Goal: Task Accomplishment & Management: Complete application form

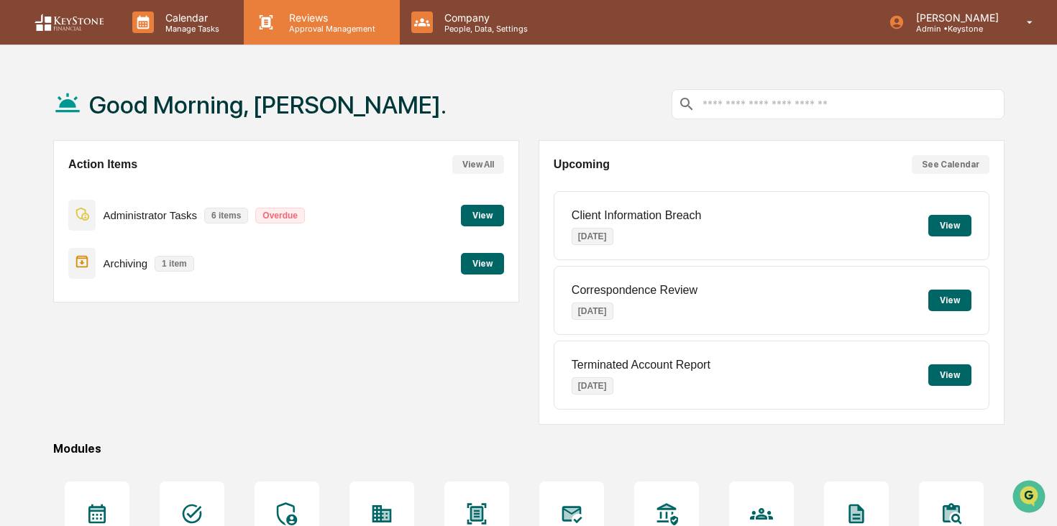
click at [278, 24] on p "Approval Management" at bounding box center [330, 29] width 105 height 10
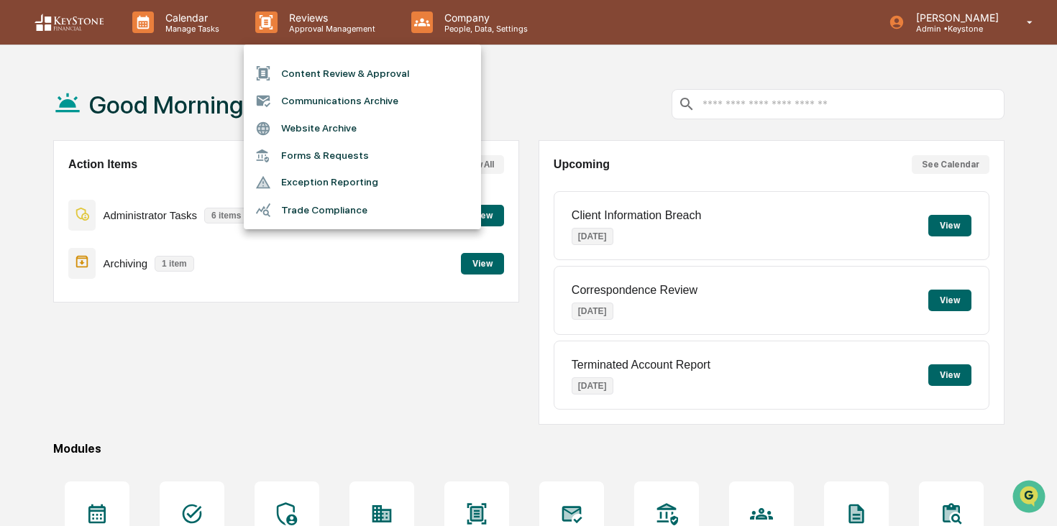
click at [294, 78] on li "Content Review & Approval" at bounding box center [362, 73] width 237 height 27
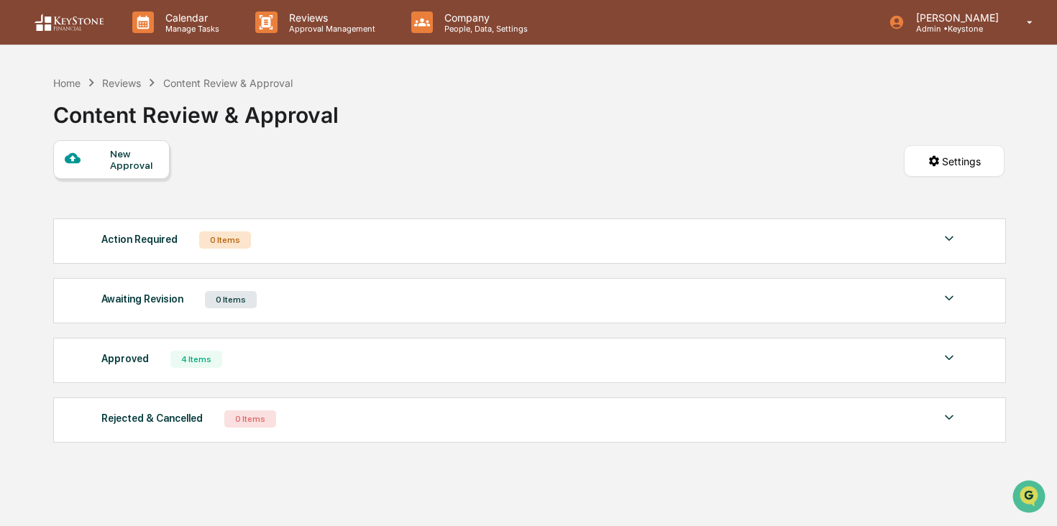
click at [127, 155] on div "New Approval" at bounding box center [134, 159] width 48 height 23
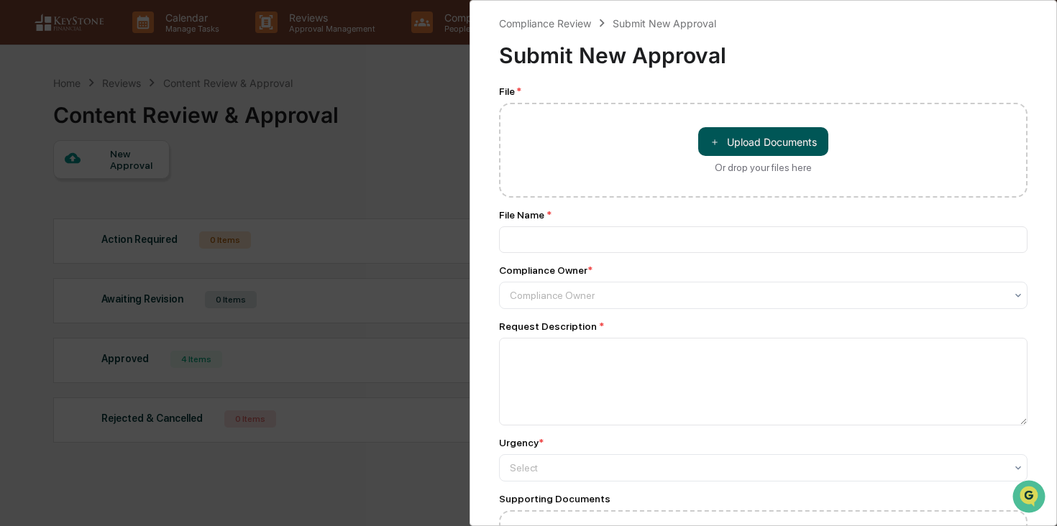
click at [736, 139] on button "＋ Upload Documents" at bounding box center [763, 141] width 130 height 29
type input "**********"
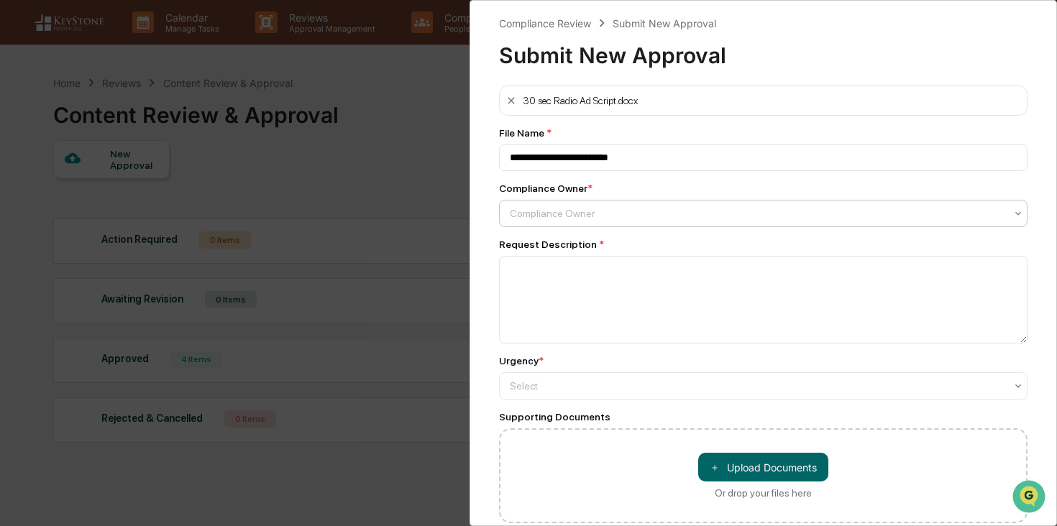
click at [610, 217] on div at bounding box center [757, 213] width 495 height 14
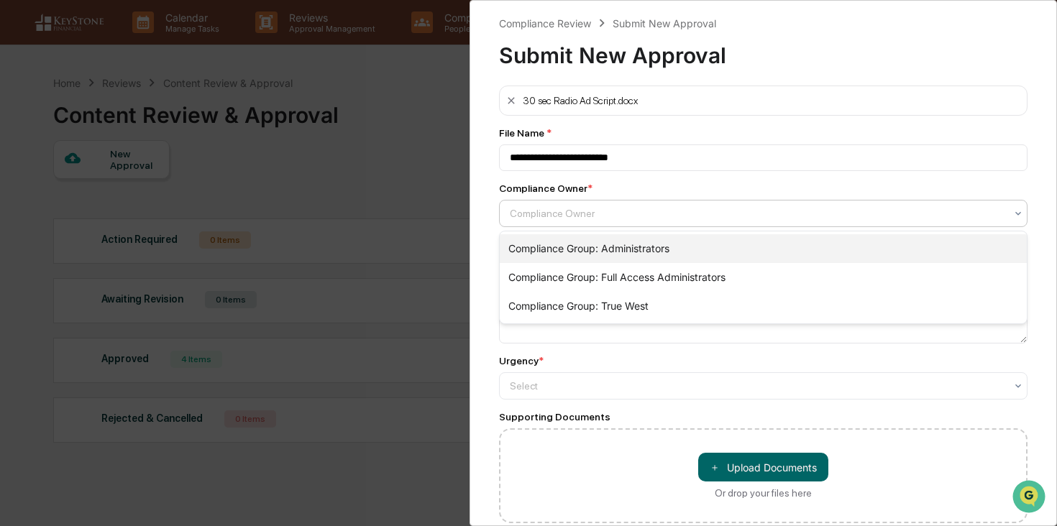
click at [610, 237] on div "Compliance Group: Administrators" at bounding box center [763, 248] width 527 height 29
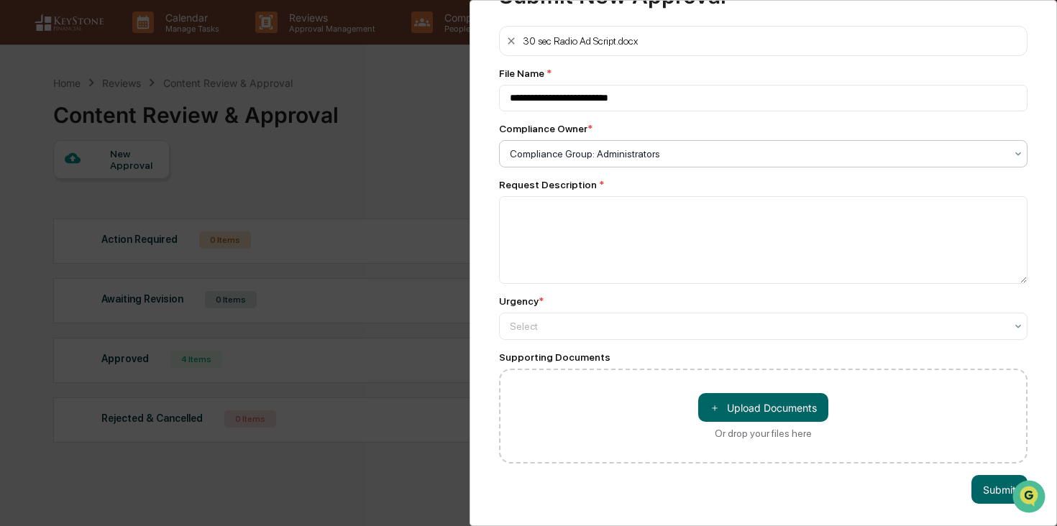
scroll to position [59, 0]
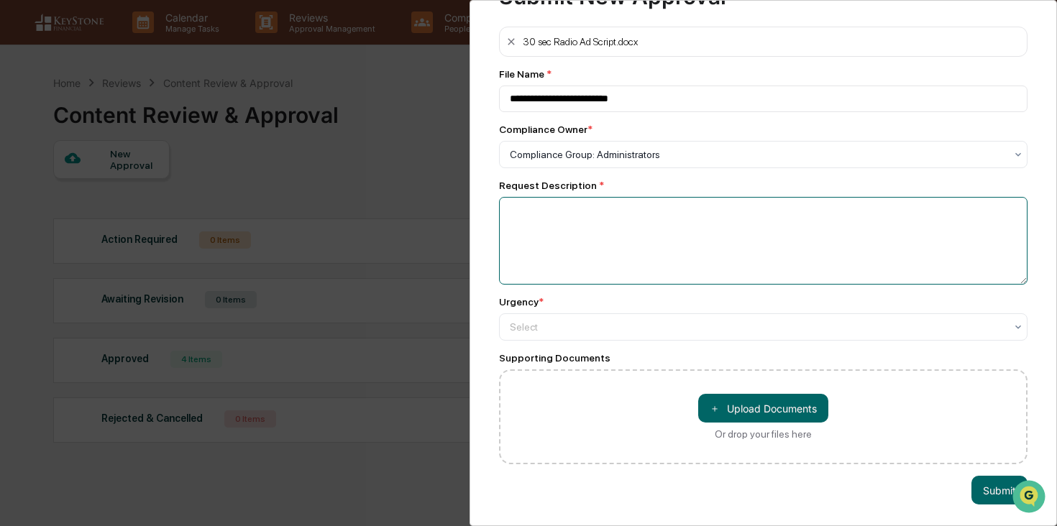
click at [610, 237] on textarea at bounding box center [763, 241] width 528 height 88
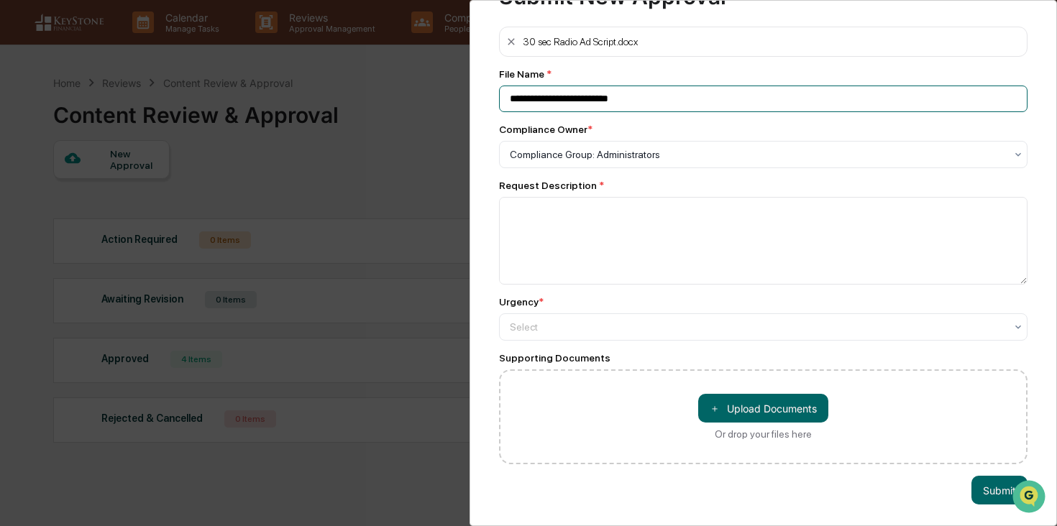
drag, startPoint x: 695, startPoint y: 101, endPoint x: 460, endPoint y: 100, distance: 234.4
click at [460, 100] on div "**********" at bounding box center [528, 263] width 1057 height 526
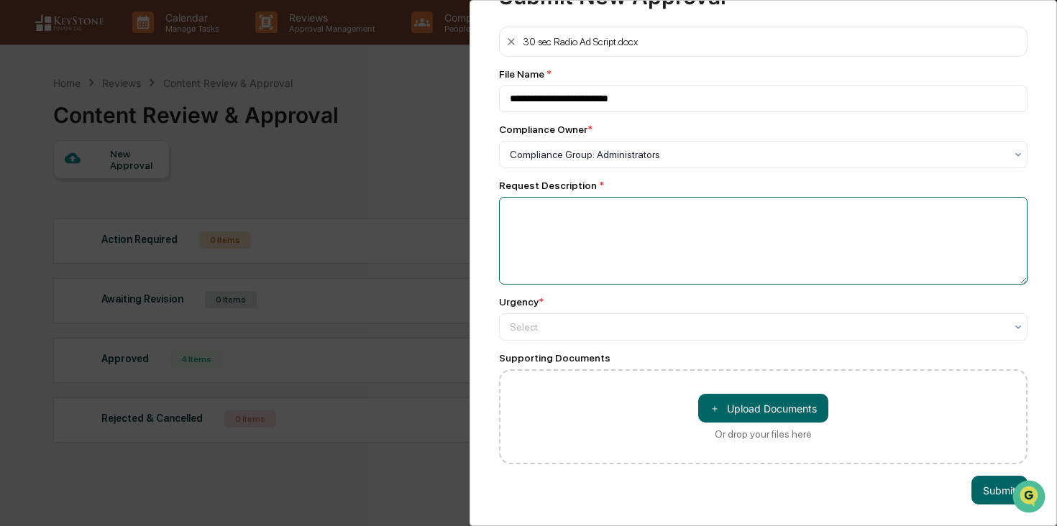
click at [621, 255] on textarea at bounding box center [763, 241] width 528 height 88
paste textarea "**********"
type textarea "**********"
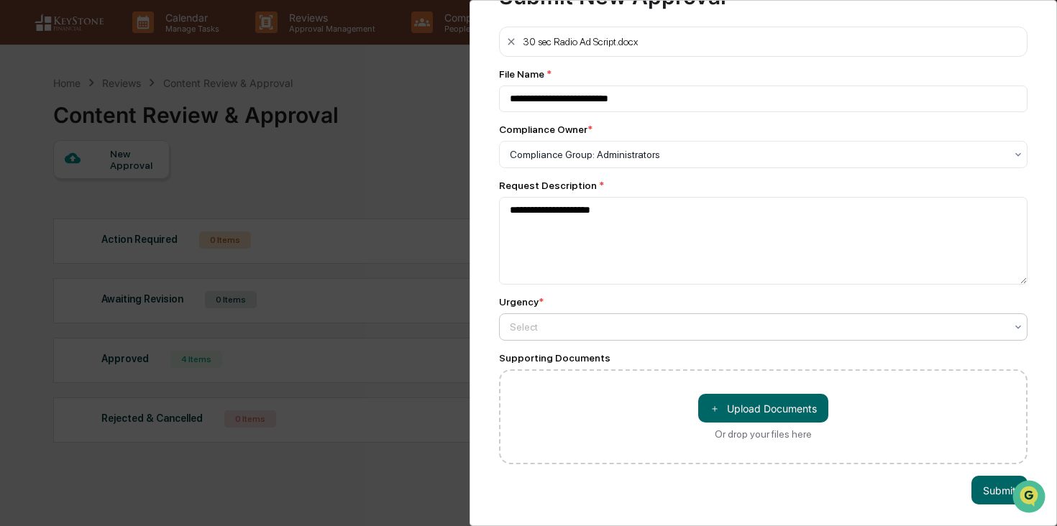
click at [770, 162] on div at bounding box center [757, 154] width 495 height 14
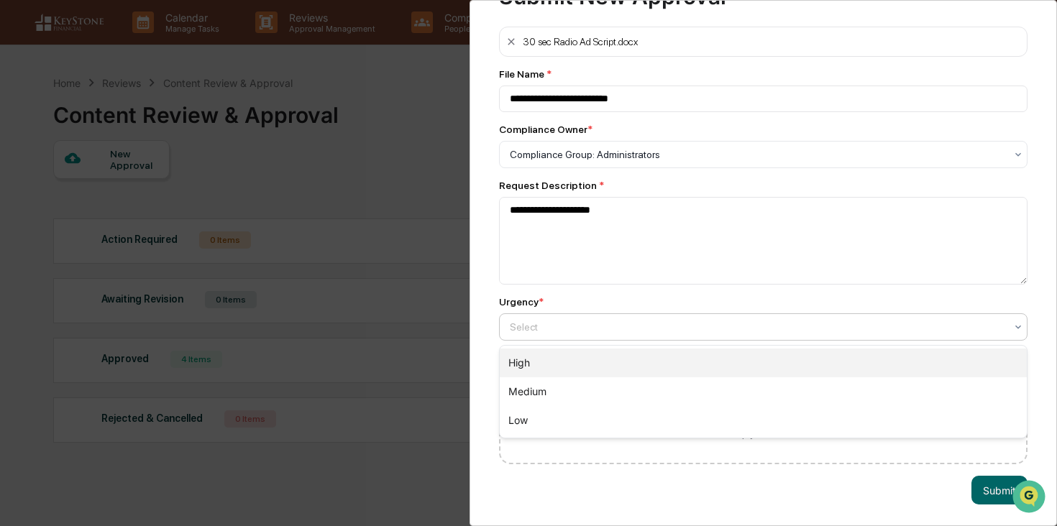
click at [731, 369] on div "High" at bounding box center [763, 363] width 527 height 29
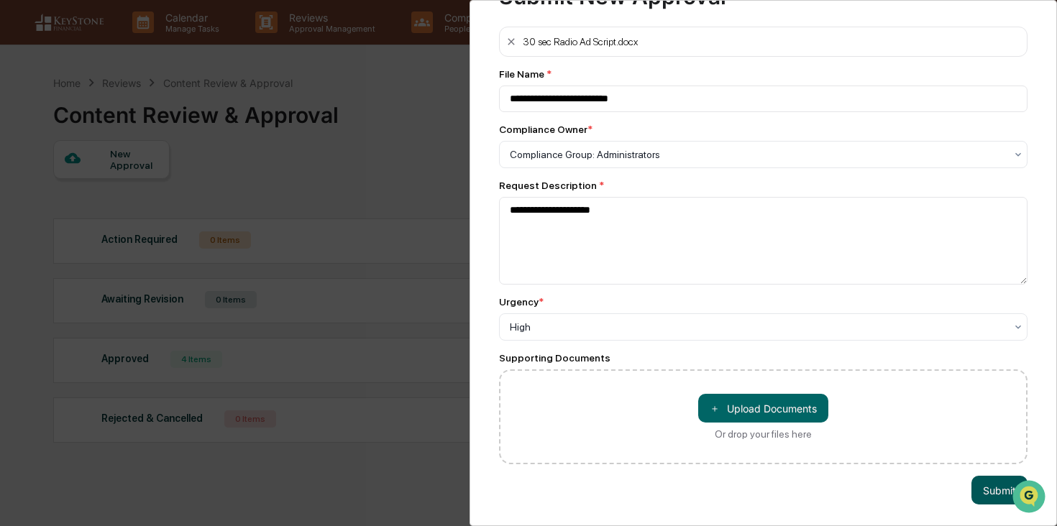
click at [981, 490] on button "Submit" at bounding box center [999, 490] width 56 height 29
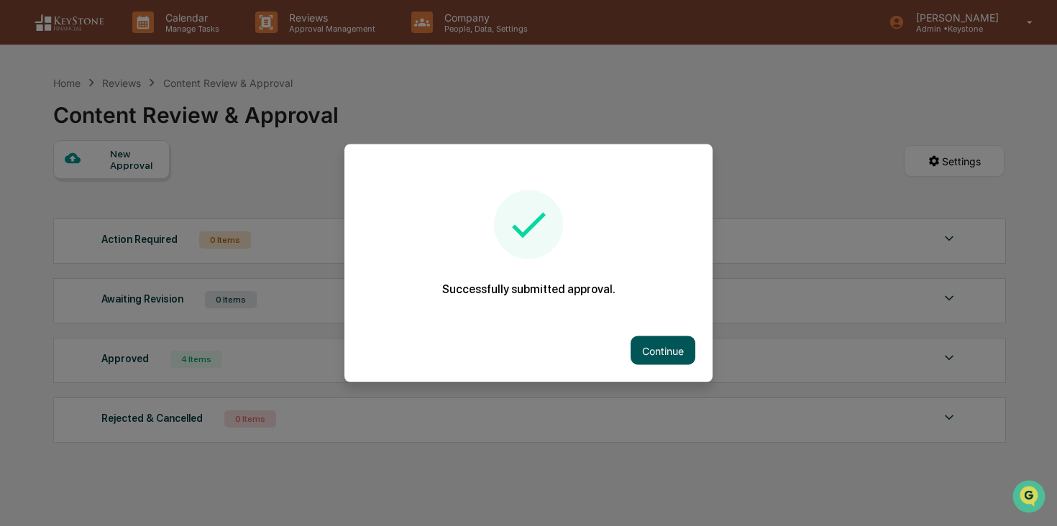
click at [656, 354] on button "Continue" at bounding box center [663, 350] width 65 height 29
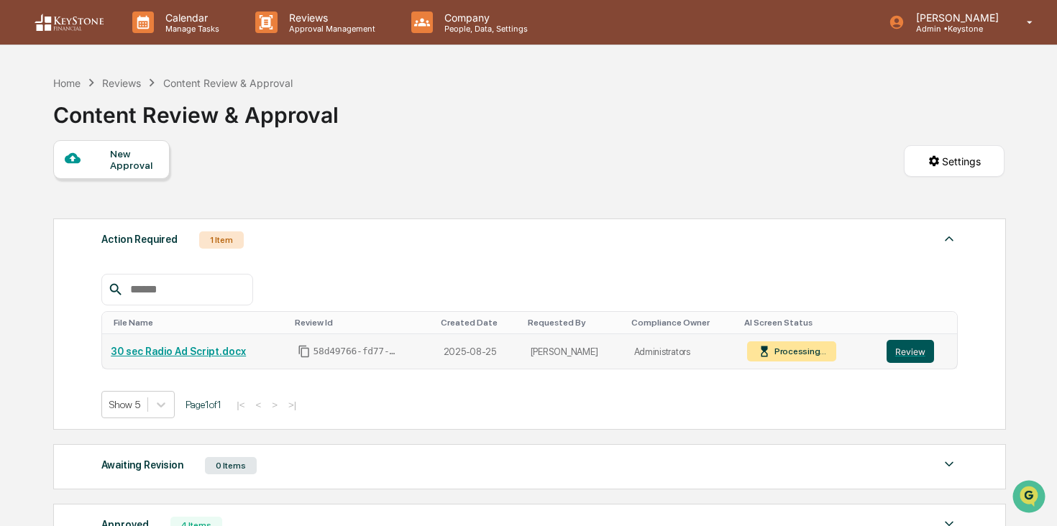
click at [916, 349] on button "Review" at bounding box center [910, 351] width 47 height 23
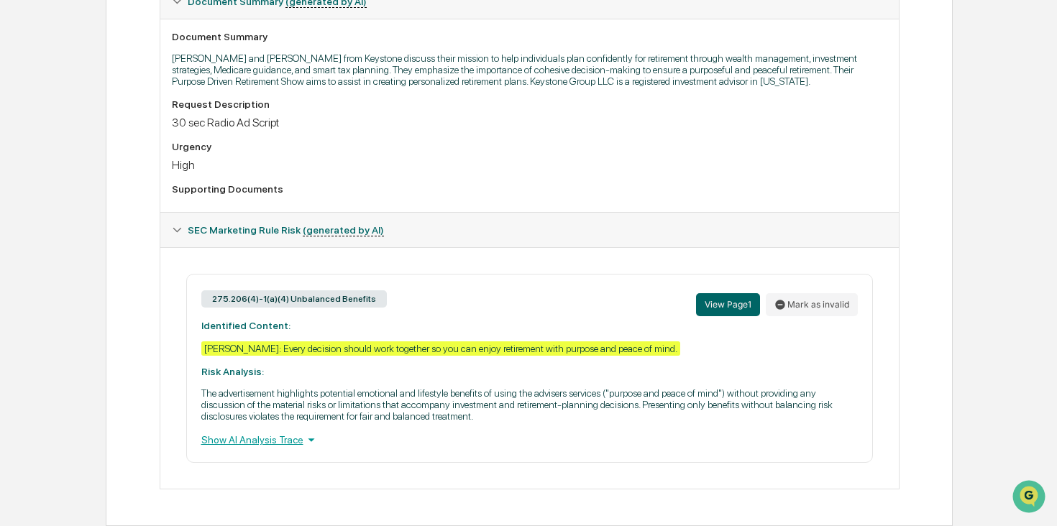
scroll to position [402, 0]
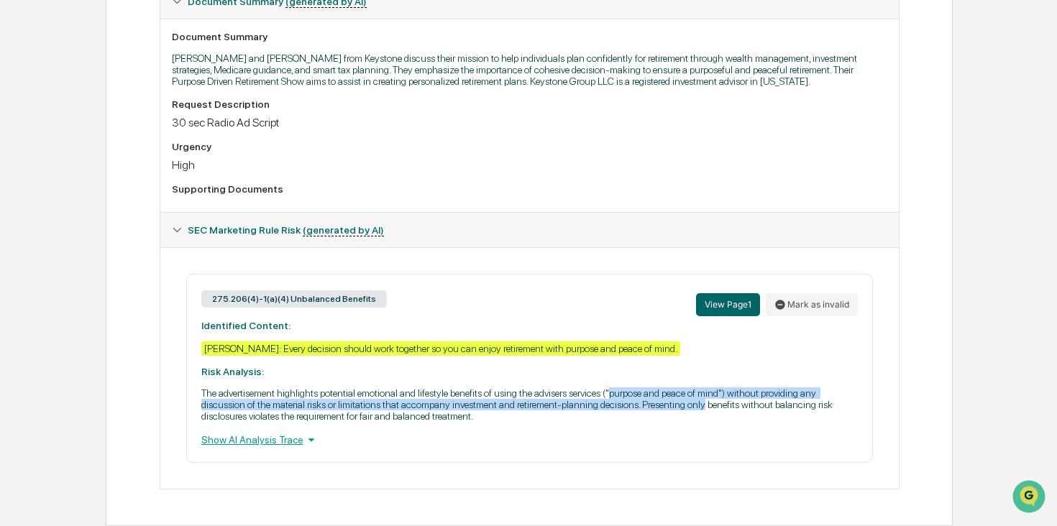
drag, startPoint x: 673, startPoint y: 397, endPoint x: 834, endPoint y: 400, distance: 161.1
click at [834, 400] on p "The advertisement highlights potential emotional and lifestyle benefits of usin…" at bounding box center [529, 405] width 656 height 35
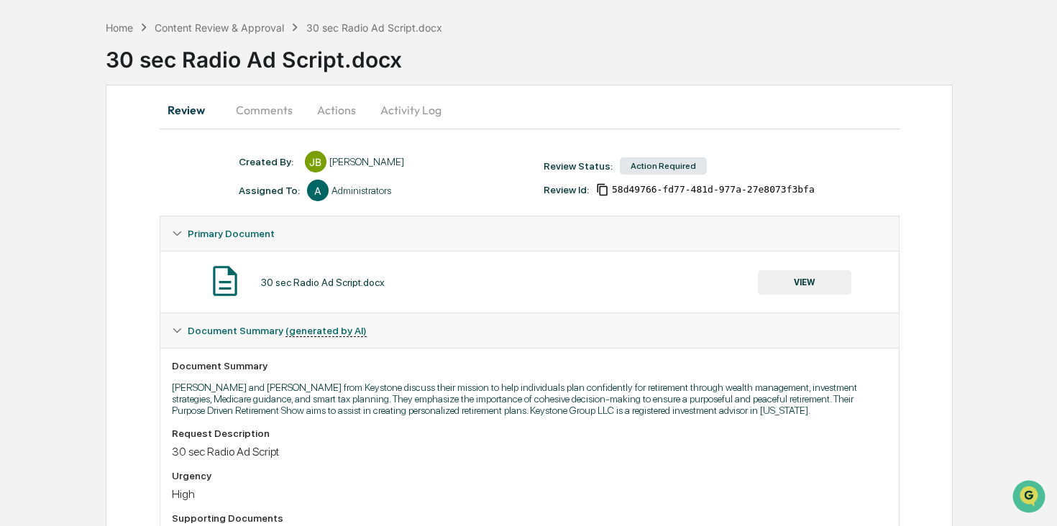
scroll to position [0, 0]
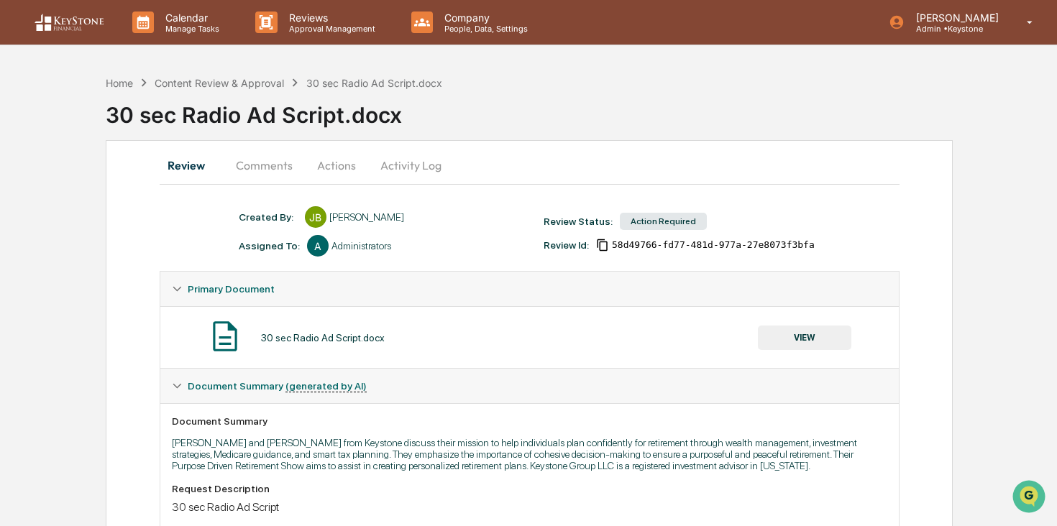
click at [352, 166] on button "Actions" at bounding box center [336, 165] width 65 height 35
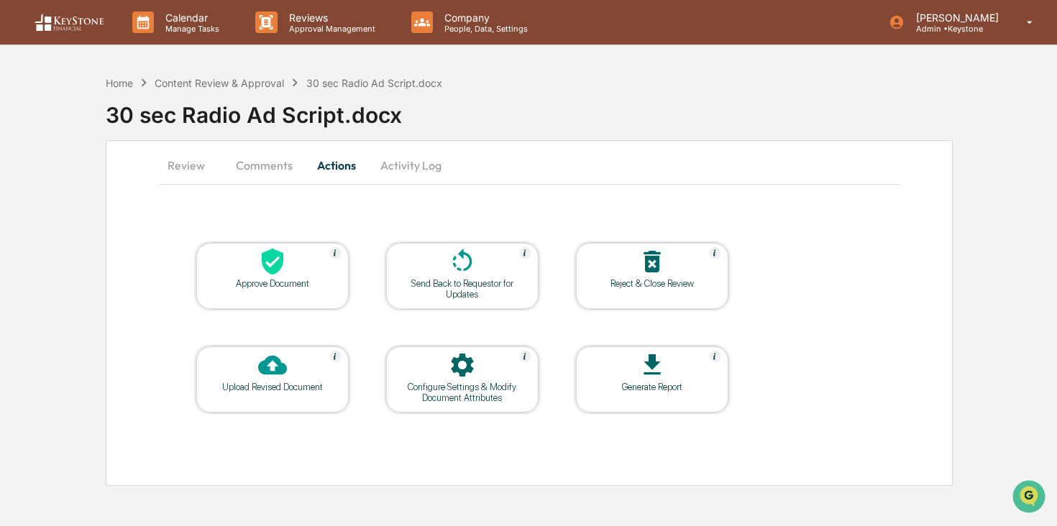
click at [292, 380] on div at bounding box center [273, 366] width 144 height 31
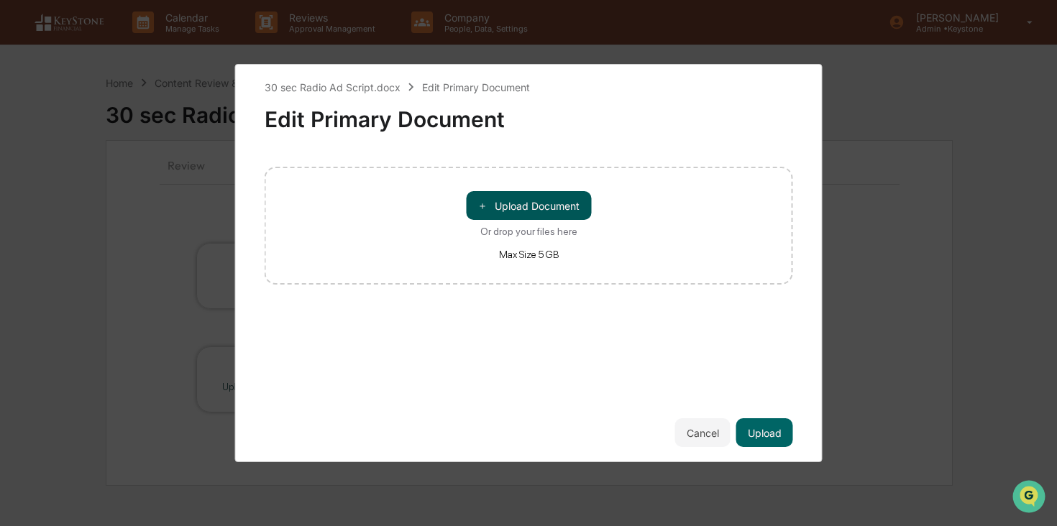
click at [546, 196] on button "＋ Upload Document" at bounding box center [528, 205] width 125 height 29
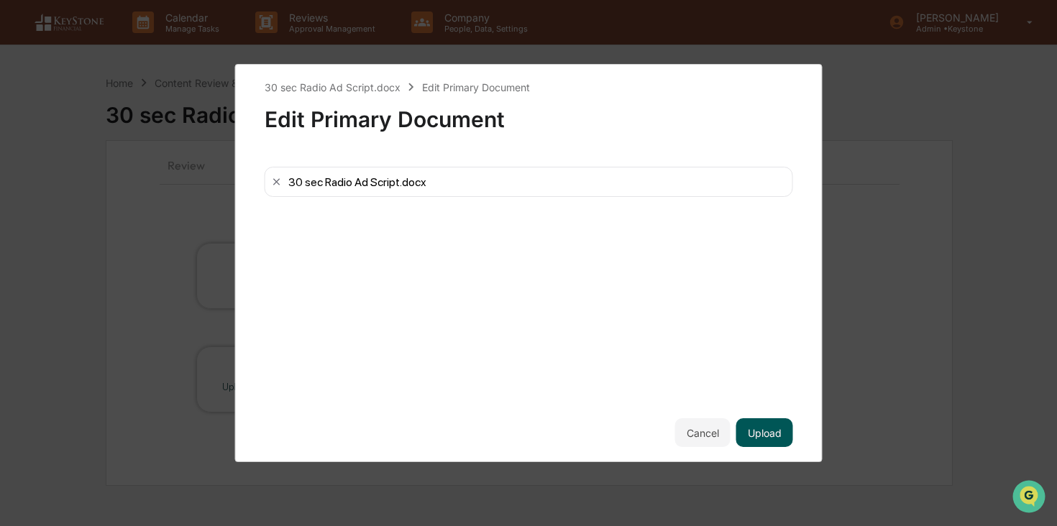
click at [771, 434] on button "Upload" at bounding box center [764, 432] width 57 height 29
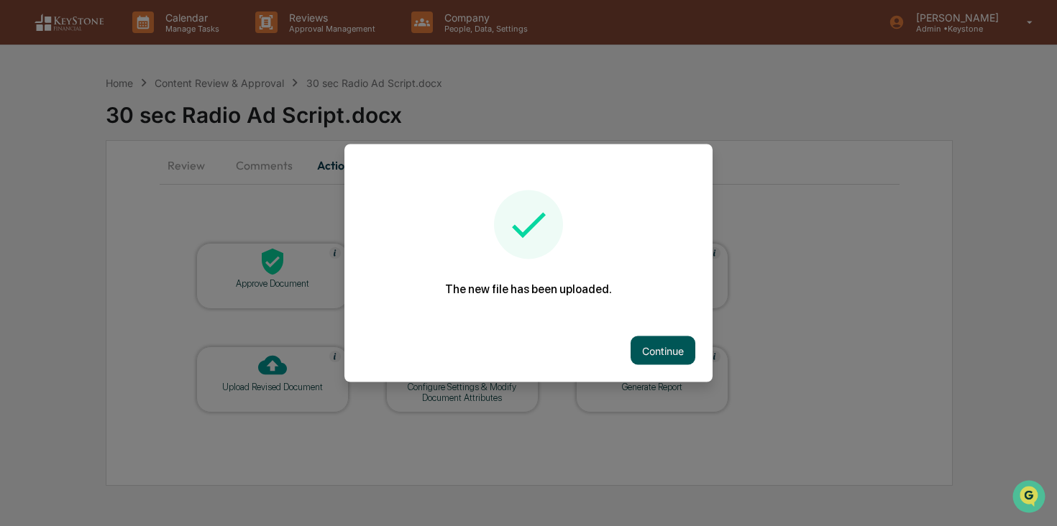
click at [674, 343] on button "Continue" at bounding box center [663, 350] width 65 height 29
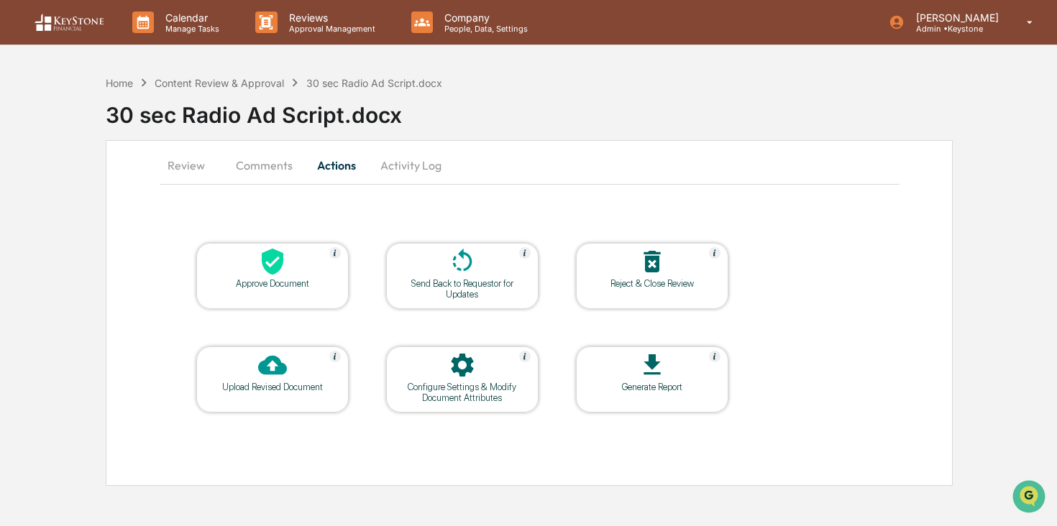
click at [187, 166] on button "Review" at bounding box center [192, 165] width 65 height 35
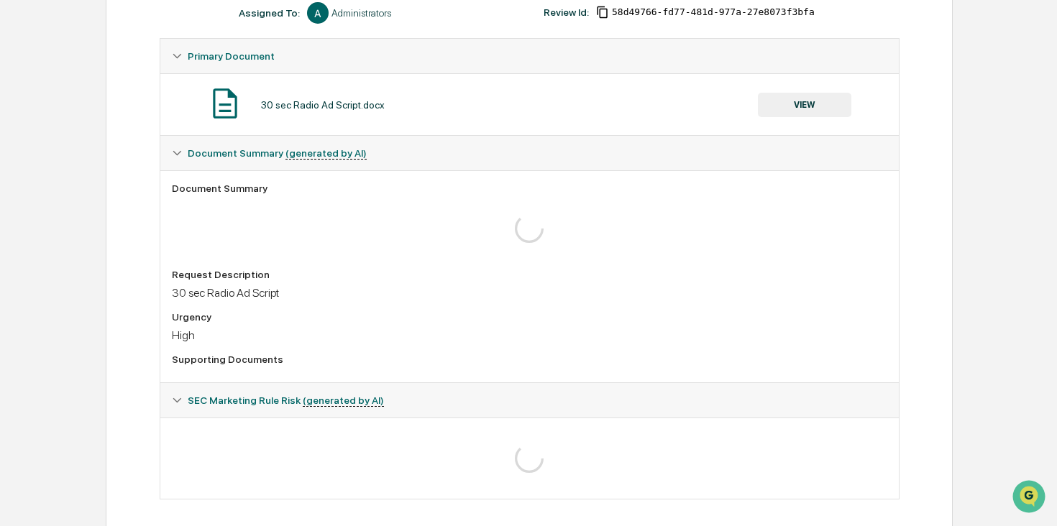
scroll to position [330, 0]
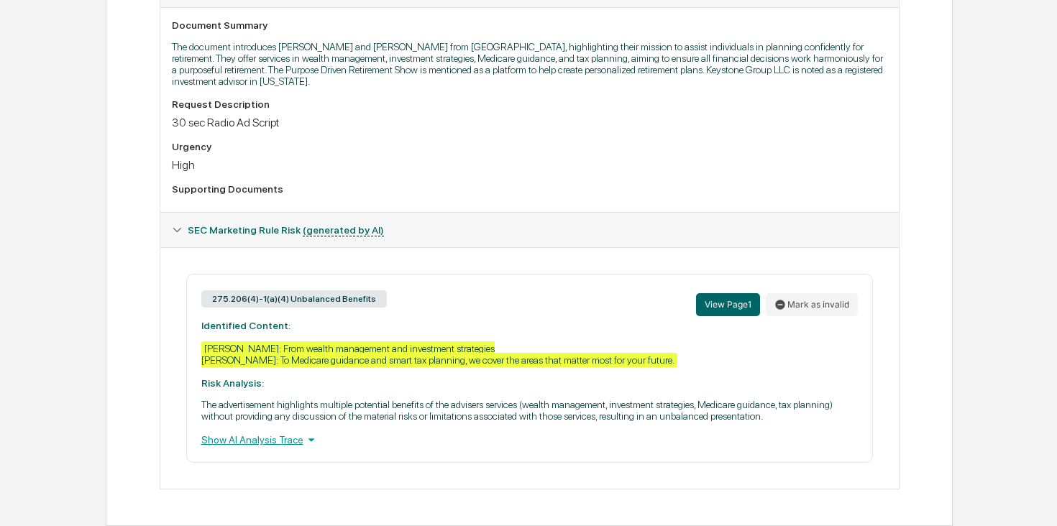
scroll to position [414, 0]
click at [319, 439] on icon at bounding box center [311, 440] width 16 height 16
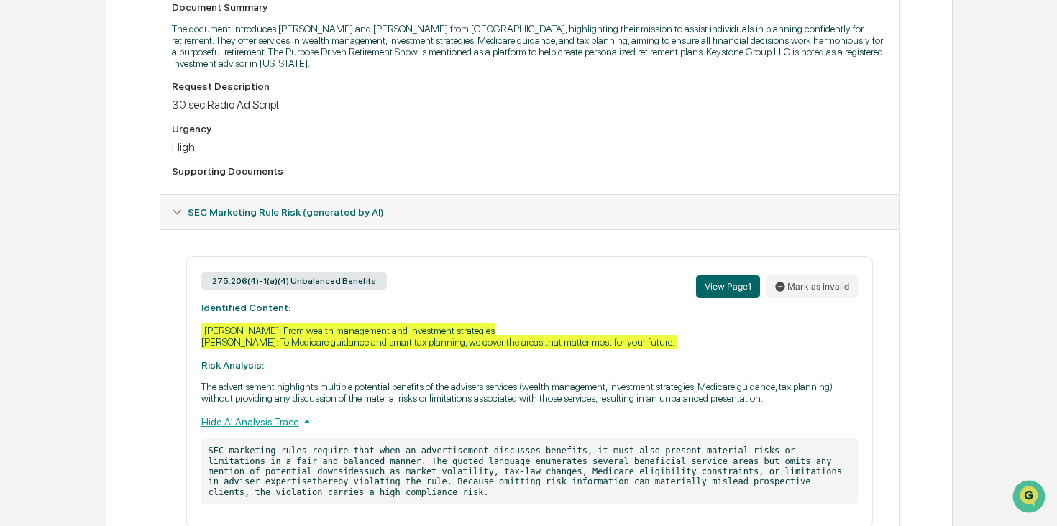
scroll to position [498, 0]
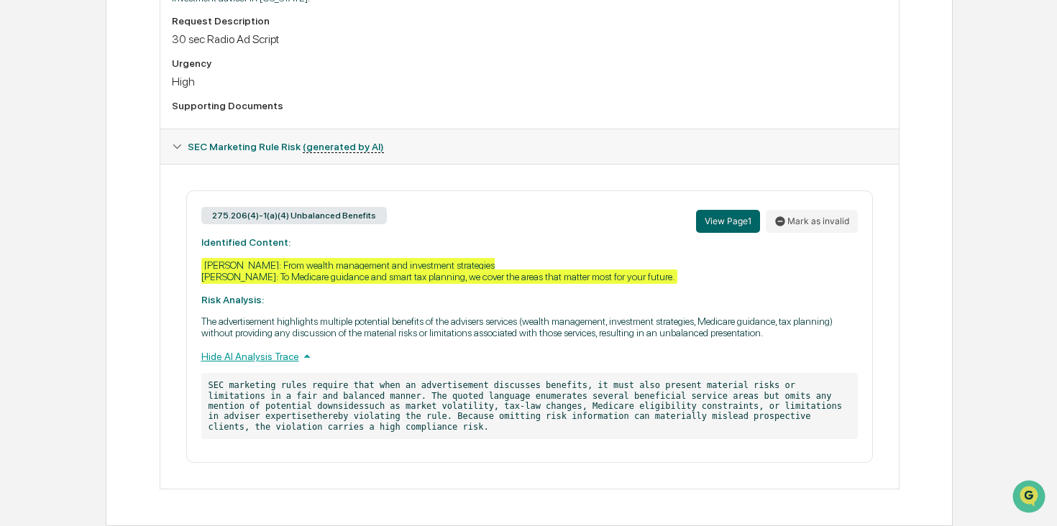
drag, startPoint x: 459, startPoint y: 415, endPoint x: 551, endPoint y: 443, distance: 96.9
click at [551, 443] on div "275.206(4)-1(a)(4) Unbalanced Benefits View Page 1 Mark as invalid Identified C…" at bounding box center [529, 327] width 687 height 273
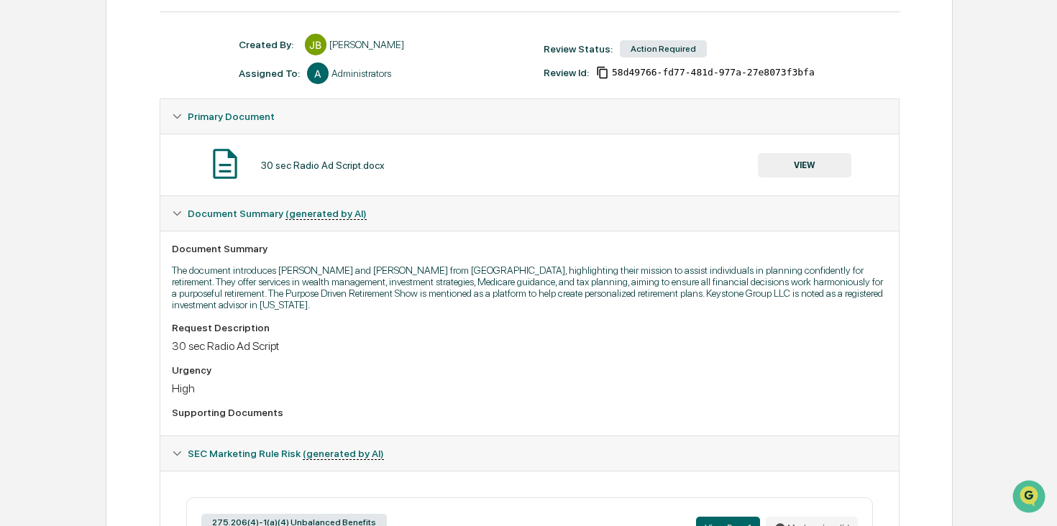
scroll to position [0, 0]
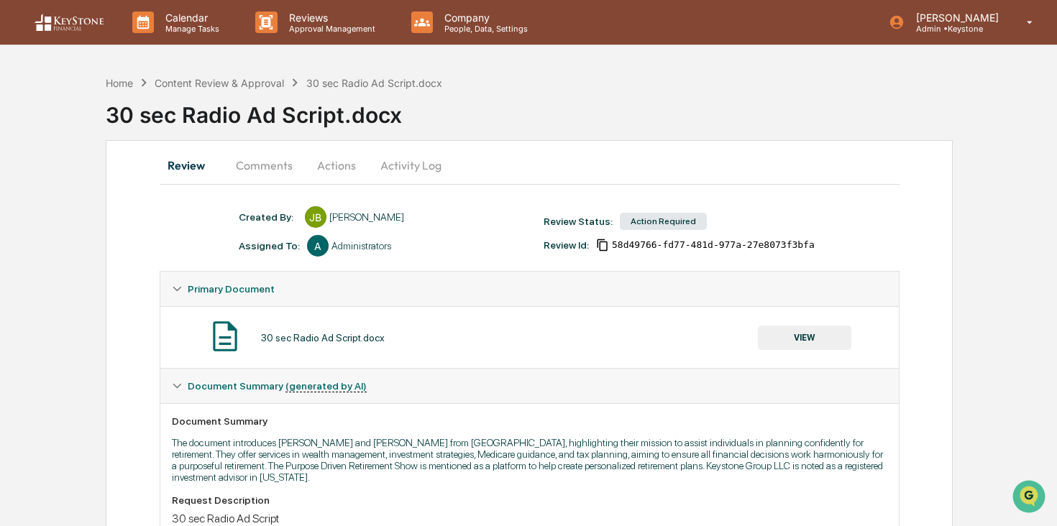
click at [286, 172] on button "Comments" at bounding box center [264, 165] width 80 height 35
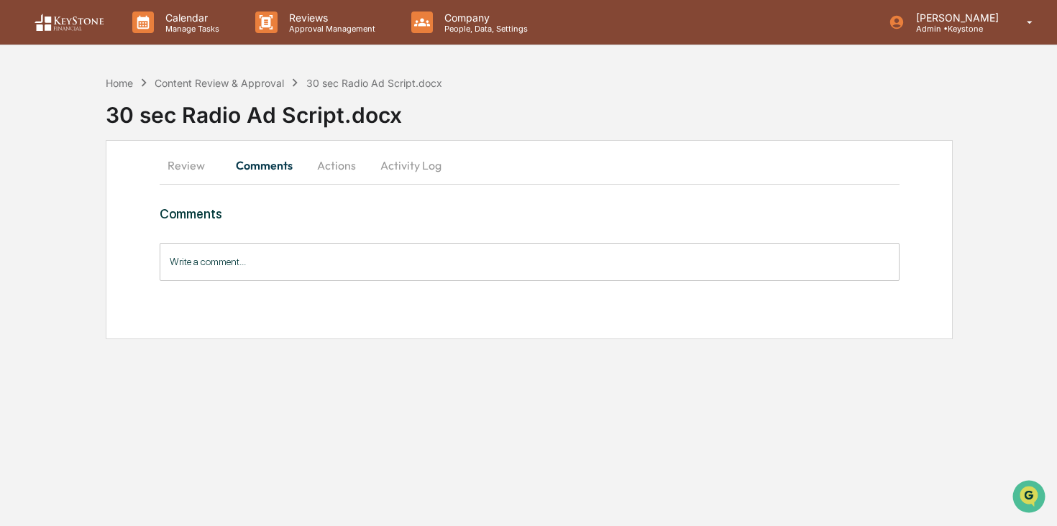
click at [342, 165] on button "Actions" at bounding box center [336, 165] width 65 height 35
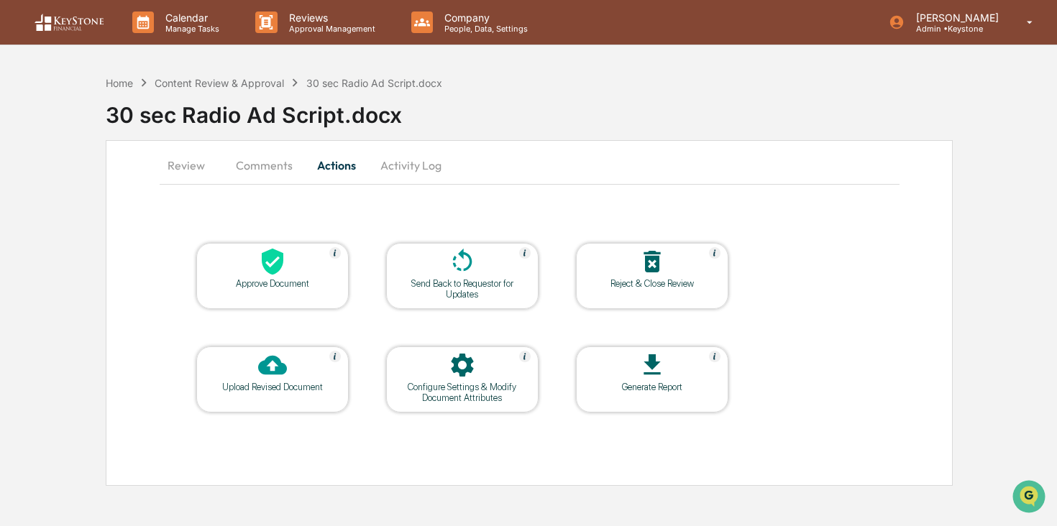
click at [475, 284] on div "Send Back to Requestor for Updates" at bounding box center [462, 289] width 129 height 22
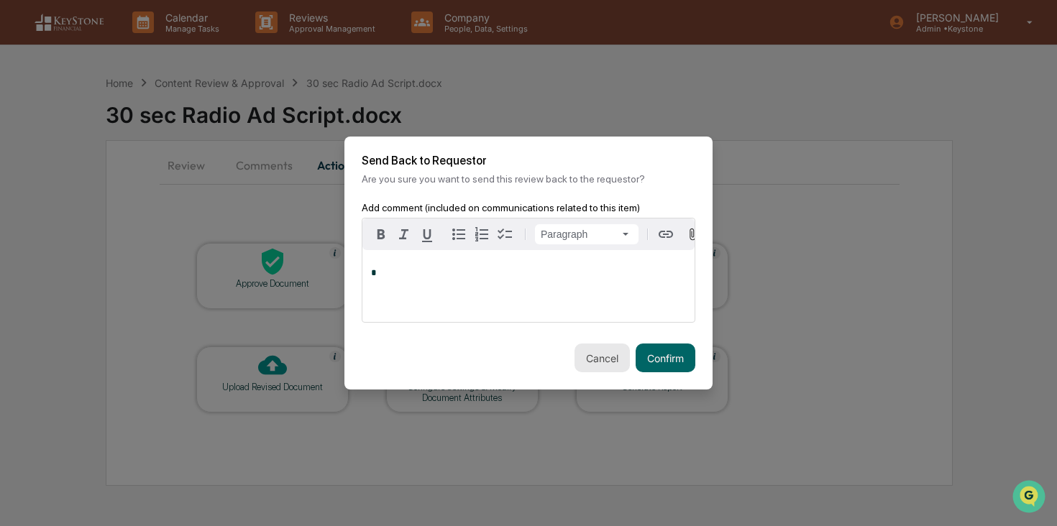
click at [612, 363] on button "Cancel" at bounding box center [601, 358] width 55 height 29
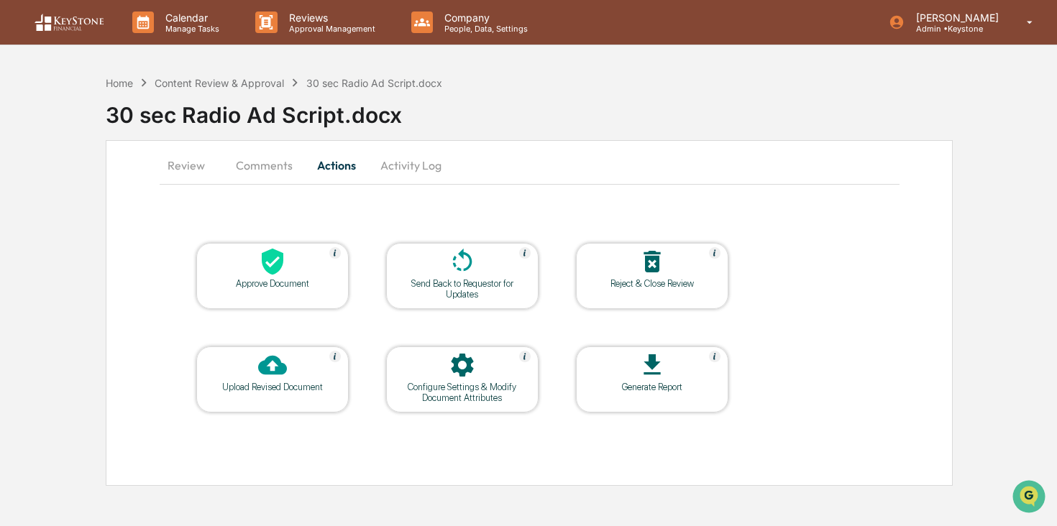
click at [310, 393] on div "Upload Revised Document" at bounding box center [272, 380] width 152 height 66
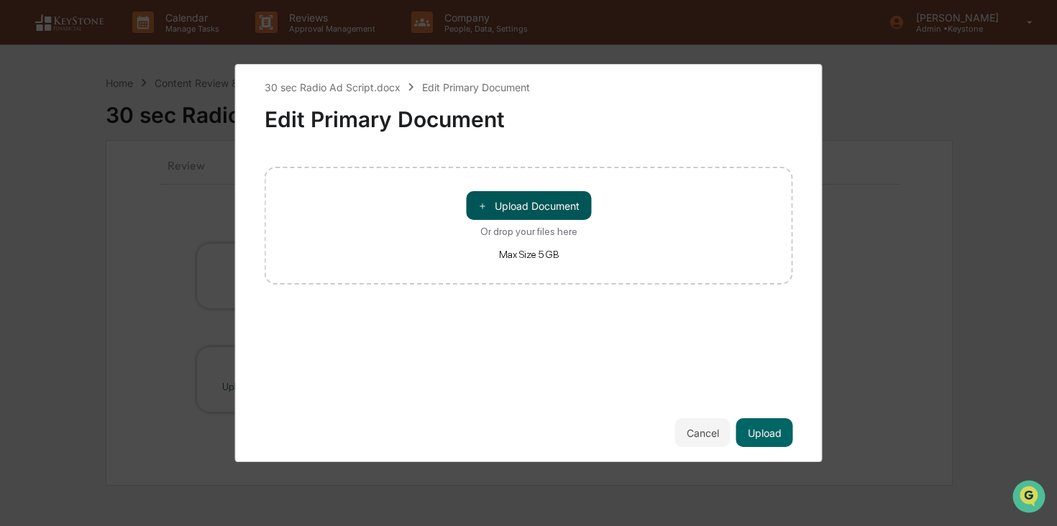
click at [558, 203] on button "＋ Upload Document" at bounding box center [528, 205] width 125 height 29
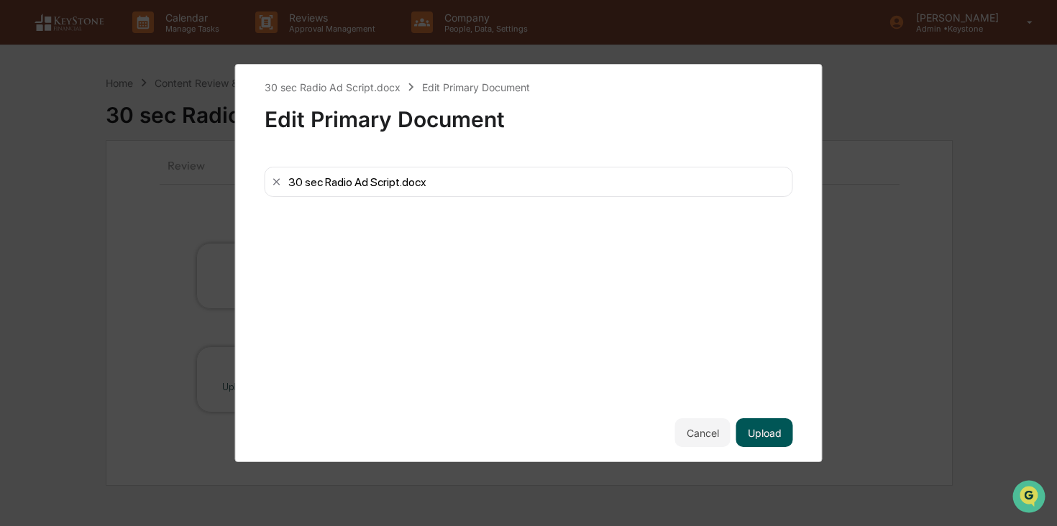
click at [768, 431] on button "Upload" at bounding box center [764, 432] width 57 height 29
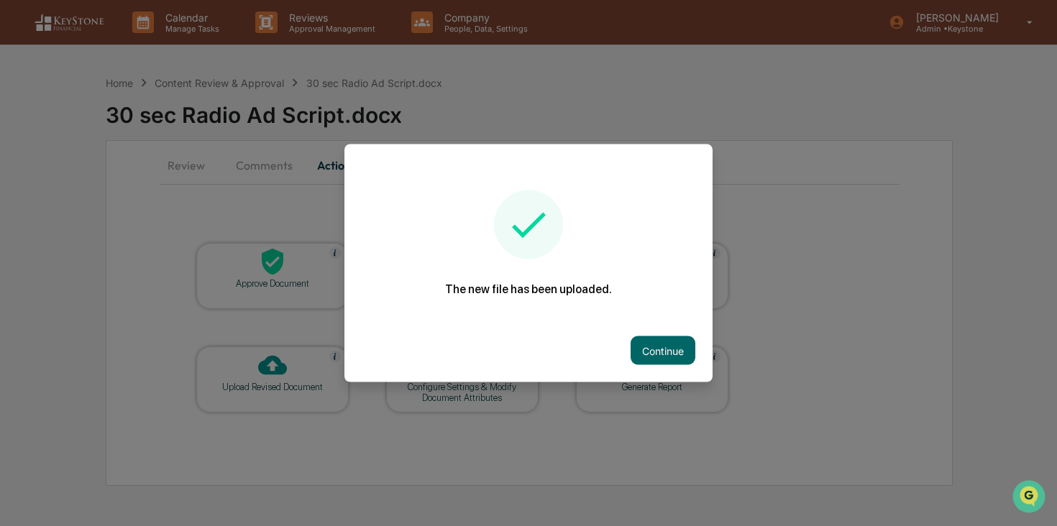
click at [644, 352] on button "Continue" at bounding box center [663, 350] width 65 height 29
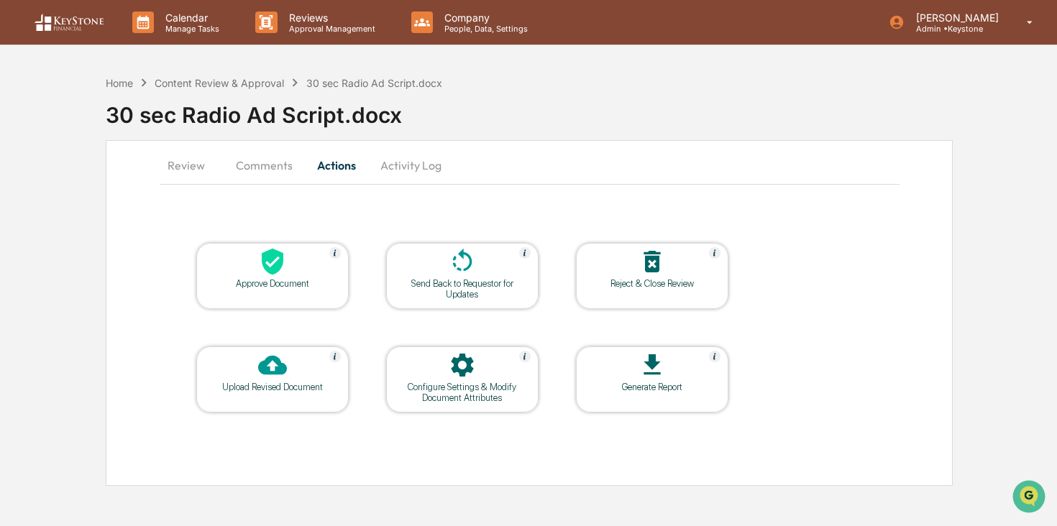
click at [185, 162] on button "Review" at bounding box center [192, 165] width 65 height 35
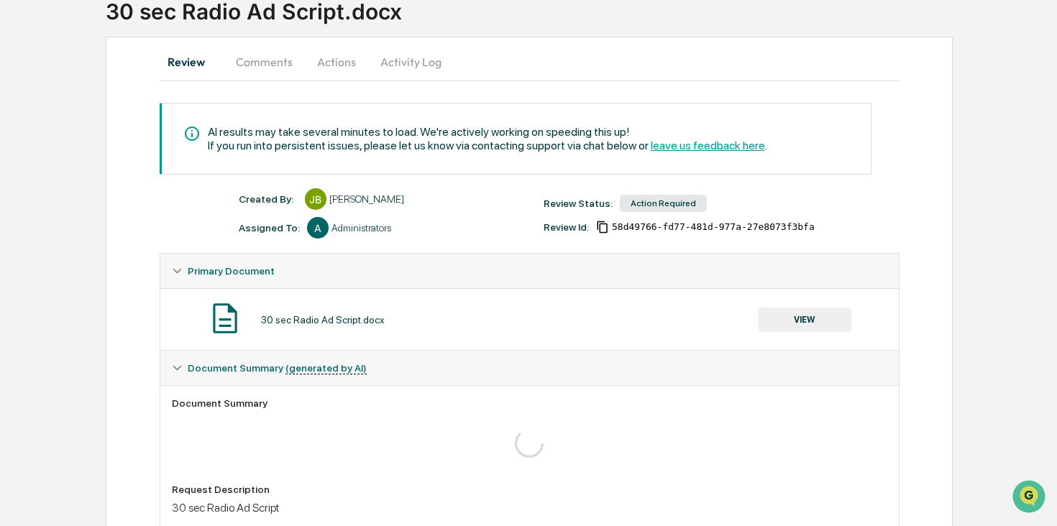
scroll to position [330, 0]
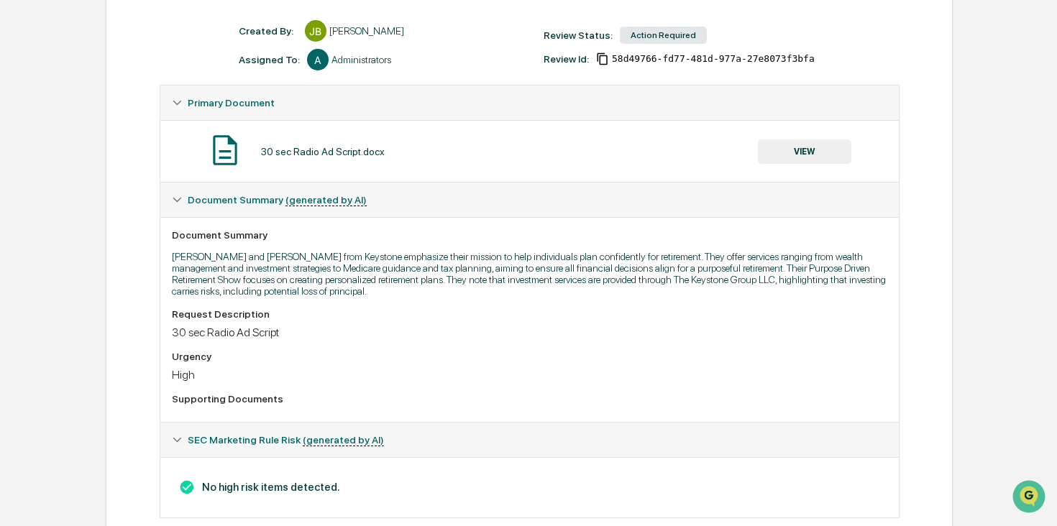
scroll to position [218, 0]
